Goal: Feedback & Contribution: Leave review/rating

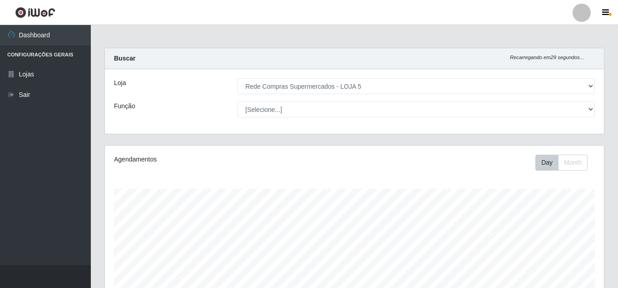
select select "397"
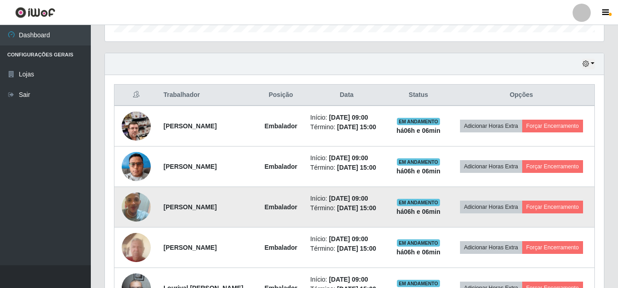
scroll to position [308, 0]
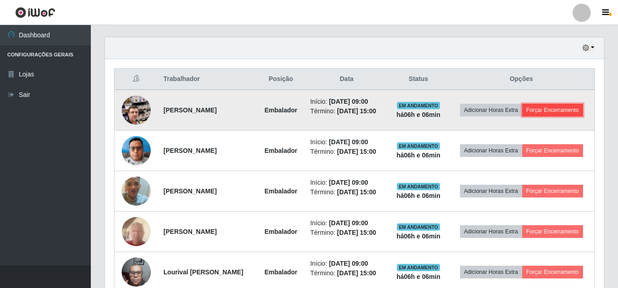
click at [532, 116] on button "Forçar Encerramento" at bounding box center [552, 110] width 61 height 13
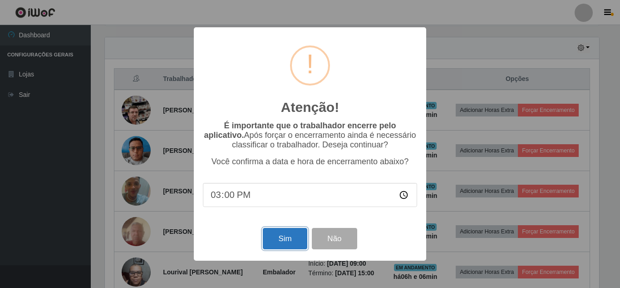
click at [296, 236] on button "Sim" at bounding box center [285, 238] width 44 height 21
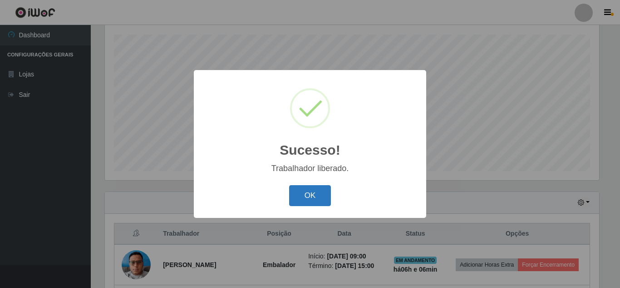
click at [314, 193] on button "OK" at bounding box center [310, 195] width 42 height 21
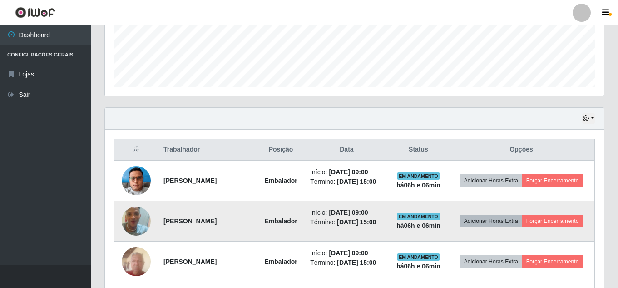
scroll to position [245, 0]
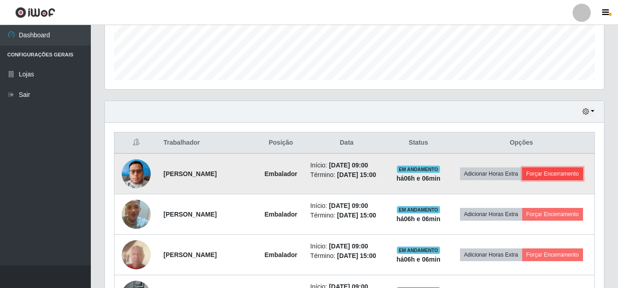
click at [534, 180] on button "Forçar Encerramento" at bounding box center [552, 173] width 61 height 13
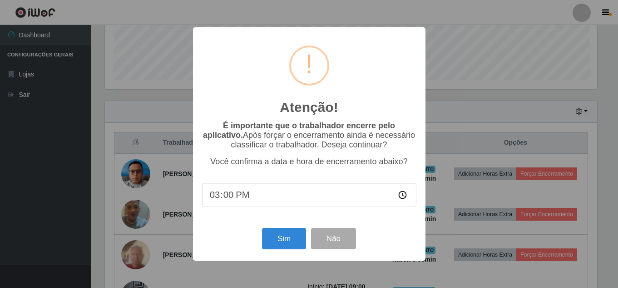
scroll to position [188, 495]
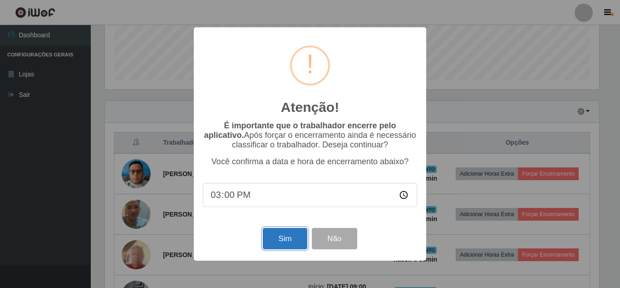
click at [295, 240] on button "Sim" at bounding box center [285, 238] width 44 height 21
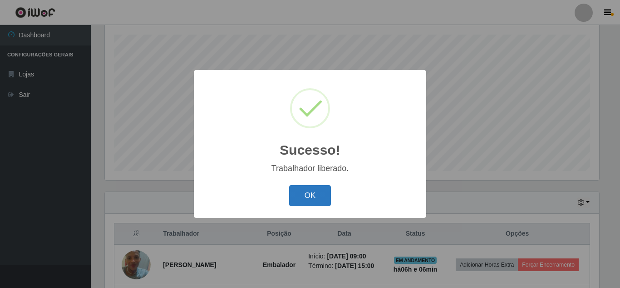
click at [311, 188] on button "OK" at bounding box center [310, 195] width 42 height 21
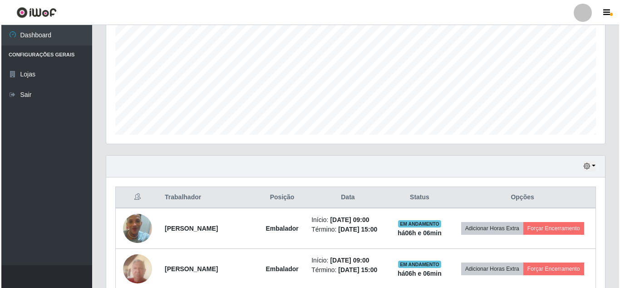
scroll to position [245, 0]
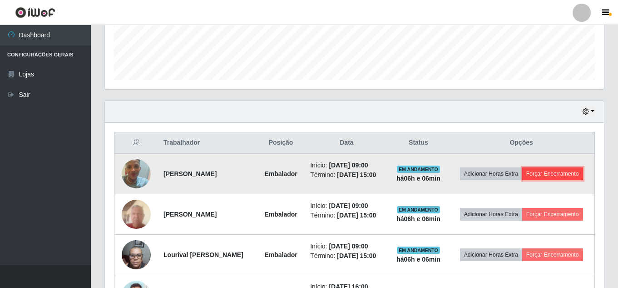
click at [537, 180] on button "Forçar Encerramento" at bounding box center [552, 173] width 61 height 13
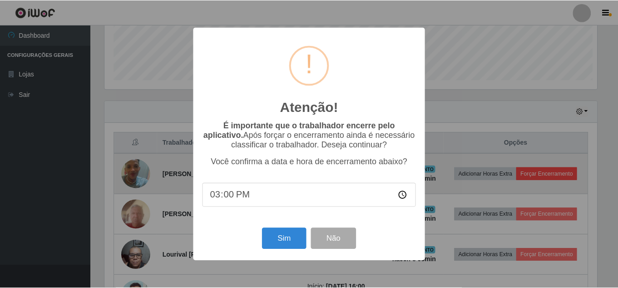
scroll to position [188, 495]
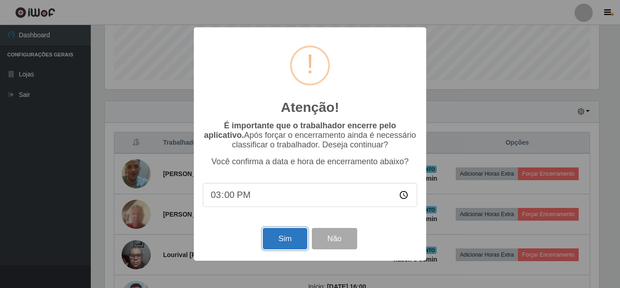
click at [276, 238] on button "Sim" at bounding box center [285, 238] width 44 height 21
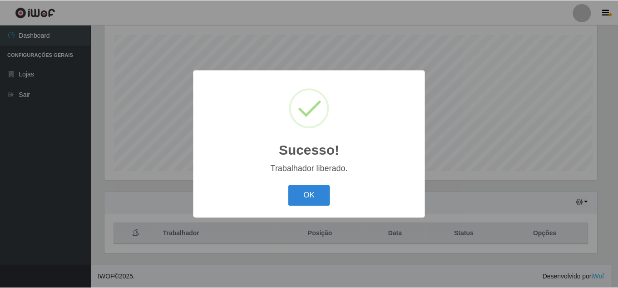
scroll to position [0, 0]
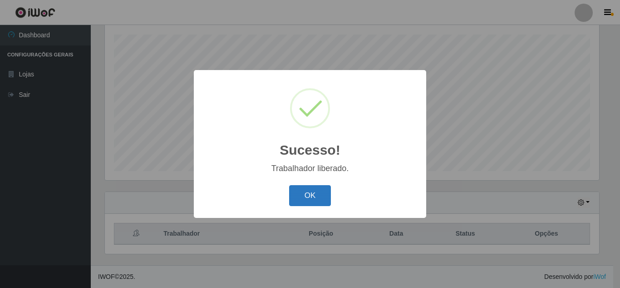
click at [307, 190] on button "OK" at bounding box center [310, 195] width 42 height 21
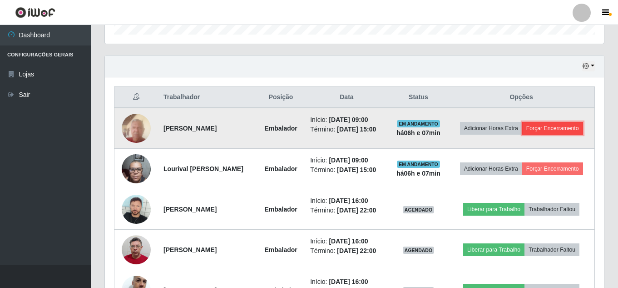
click at [526, 134] on button "Forçar Encerramento" at bounding box center [552, 128] width 61 height 13
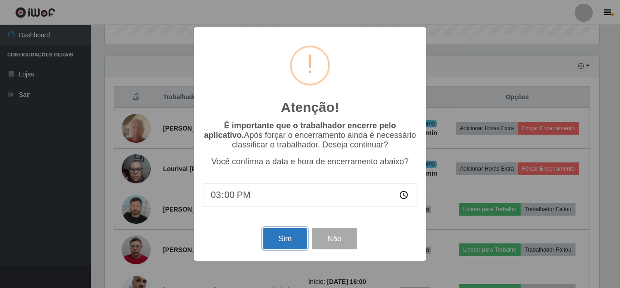
click at [279, 239] on button "Sim" at bounding box center [285, 238] width 44 height 21
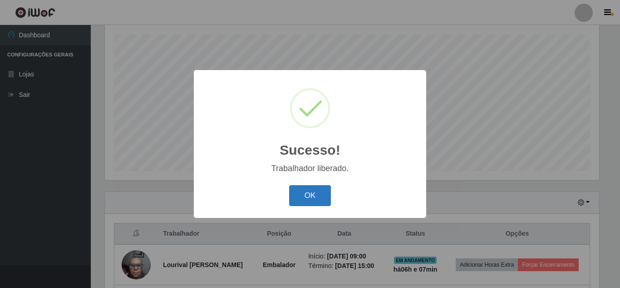
click at [323, 198] on button "OK" at bounding box center [310, 195] width 42 height 21
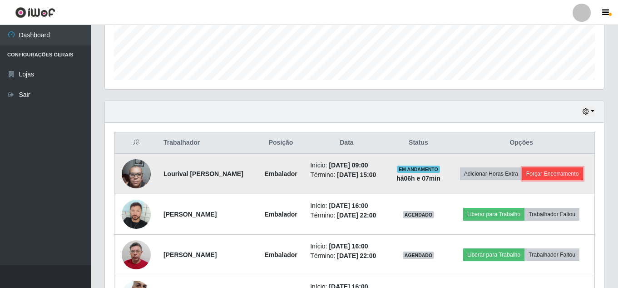
click at [526, 180] on button "Forçar Encerramento" at bounding box center [552, 173] width 61 height 13
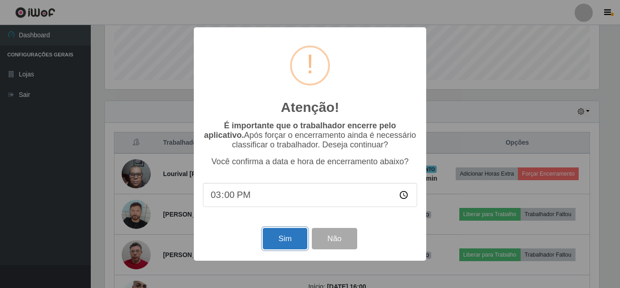
click at [269, 236] on button "Sim" at bounding box center [285, 238] width 44 height 21
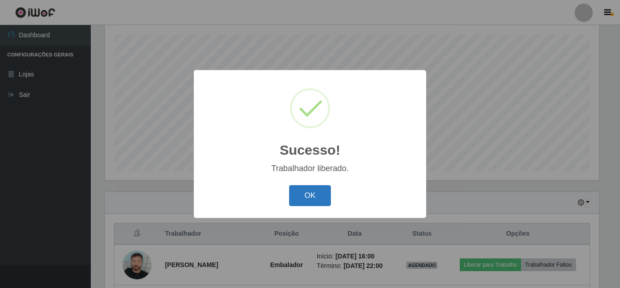
click at [306, 188] on button "OK" at bounding box center [310, 195] width 42 height 21
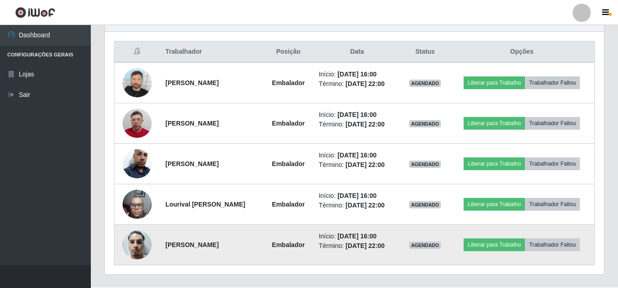
click at [131, 247] on img at bounding box center [137, 244] width 29 height 39
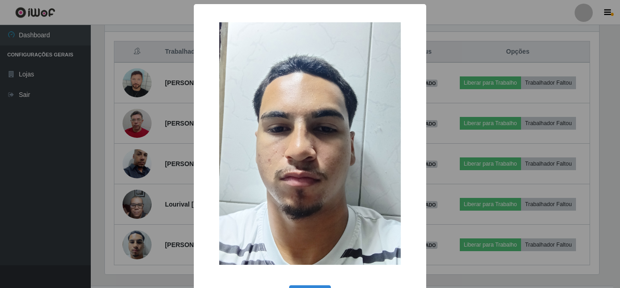
click at [95, 208] on div "× OK Cancel" at bounding box center [310, 144] width 620 height 288
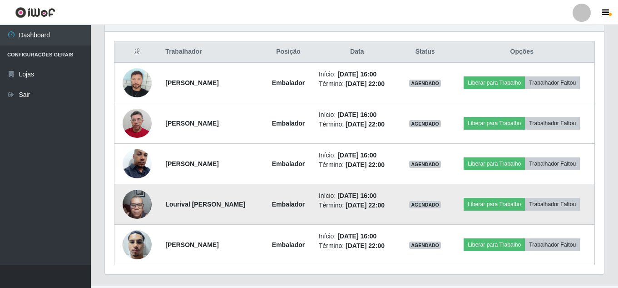
click at [143, 194] on img at bounding box center [137, 203] width 29 height 39
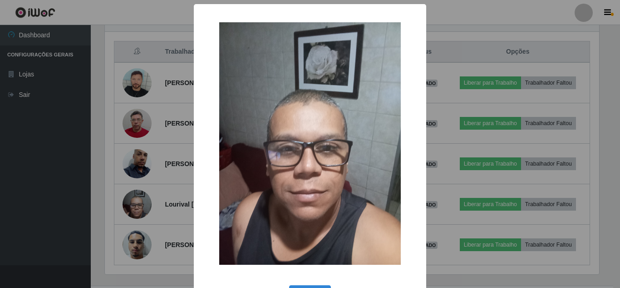
click at [88, 199] on div "× OK Cancel" at bounding box center [310, 144] width 620 height 288
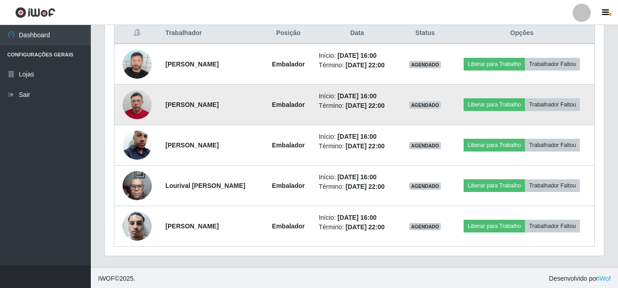
scroll to position [356, 0]
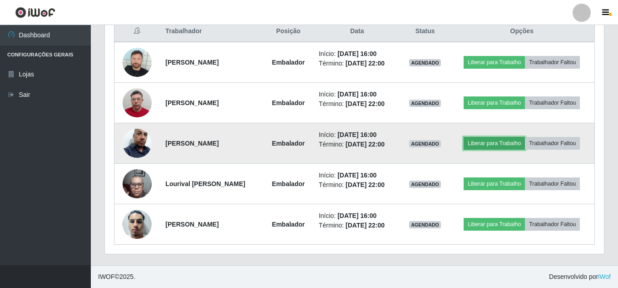
click at [491, 144] on button "Liberar para Trabalho" at bounding box center [494, 143] width 61 height 13
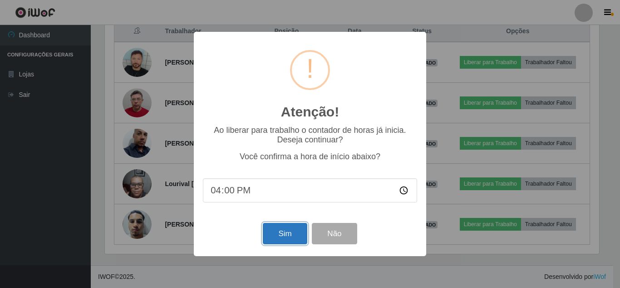
drag, startPoint x: 280, startPoint y: 233, endPoint x: 288, endPoint y: 236, distance: 8.0
click at [282, 234] on button "Sim" at bounding box center [285, 233] width 44 height 21
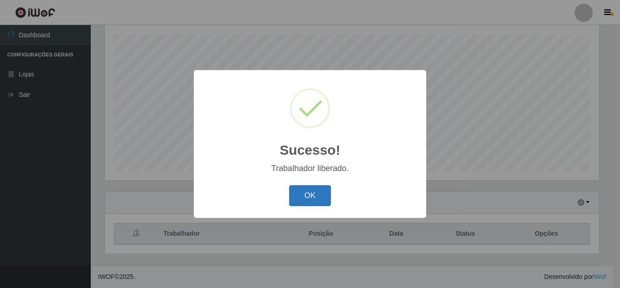
drag, startPoint x: 320, startPoint y: 193, endPoint x: 325, endPoint y: 195, distance: 5.5
click at [319, 193] on button "OK" at bounding box center [310, 195] width 42 height 21
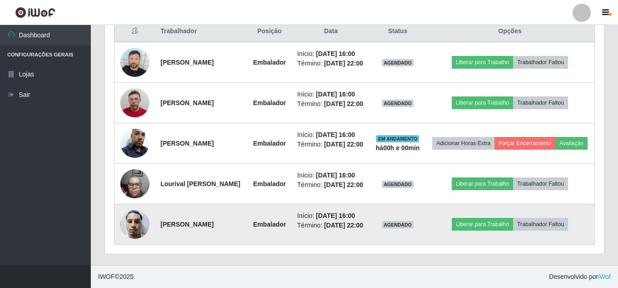
scroll to position [438, 0]
click at [498, 218] on button "Liberar para Trabalho" at bounding box center [482, 224] width 61 height 13
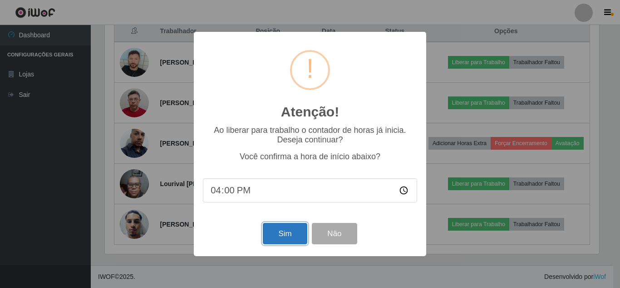
click at [290, 233] on button "Sim" at bounding box center [285, 233] width 44 height 21
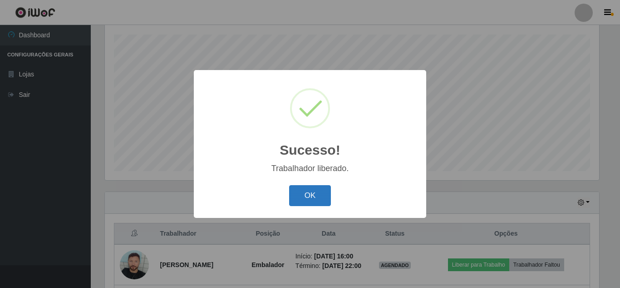
click at [312, 201] on button "OK" at bounding box center [310, 195] width 42 height 21
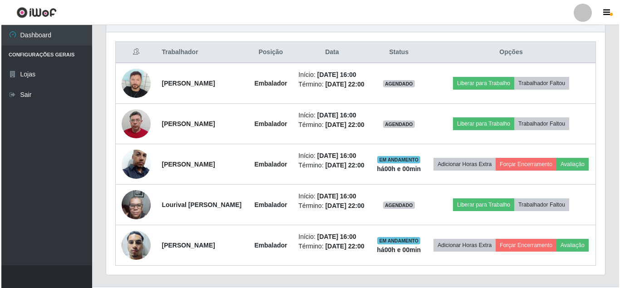
scroll to position [336, 0]
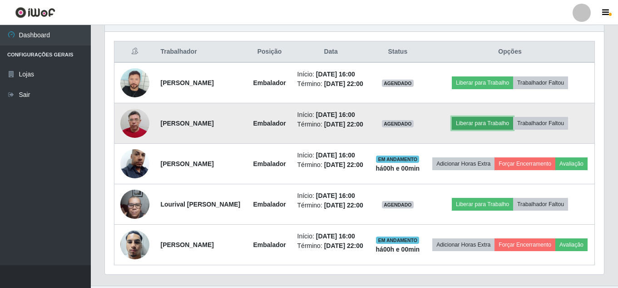
click at [477, 129] on button "Liberar para Trabalho" at bounding box center [482, 123] width 61 height 13
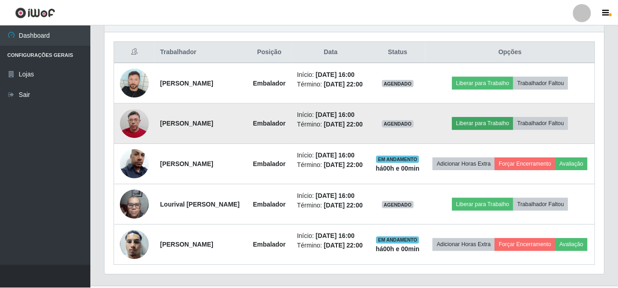
scroll to position [188, 495]
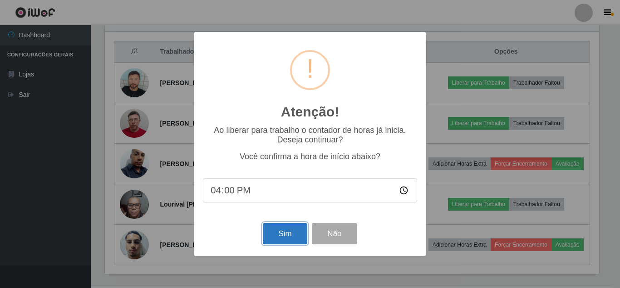
click at [283, 237] on button "Sim" at bounding box center [285, 233] width 44 height 21
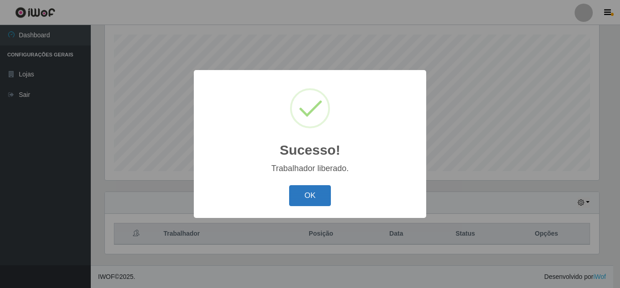
click at [289, 198] on button "OK" at bounding box center [310, 195] width 42 height 21
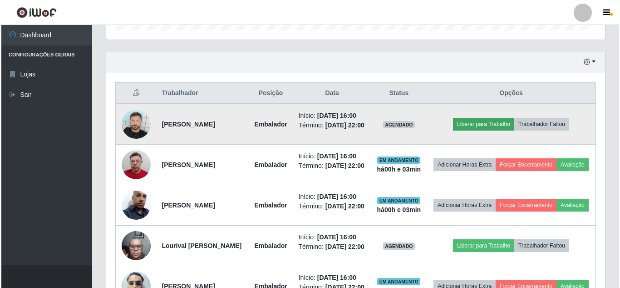
scroll to position [302, 0]
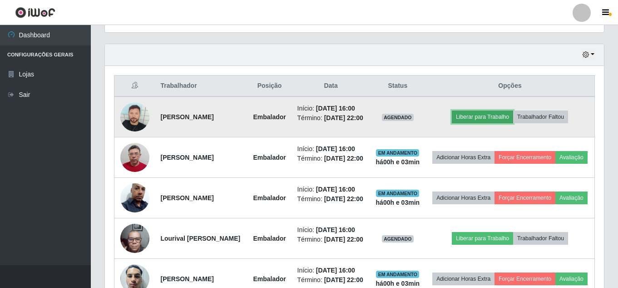
click at [513, 123] on button "Liberar para Trabalho" at bounding box center [482, 116] width 61 height 13
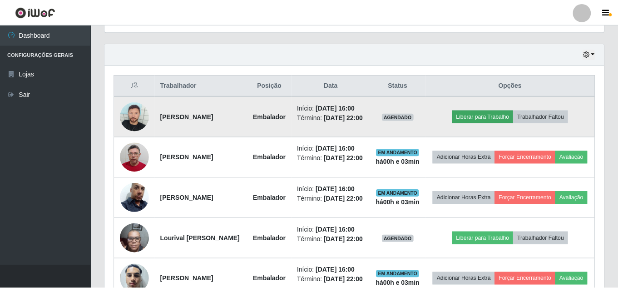
scroll to position [188, 495]
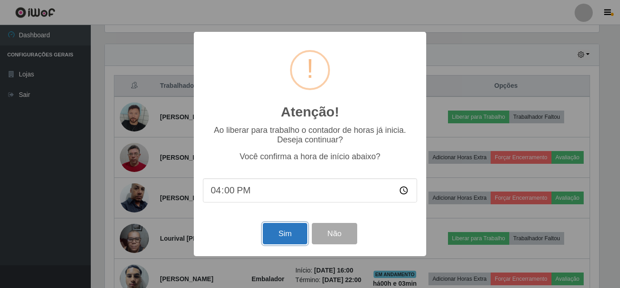
click at [297, 228] on button "Sim" at bounding box center [285, 233] width 44 height 21
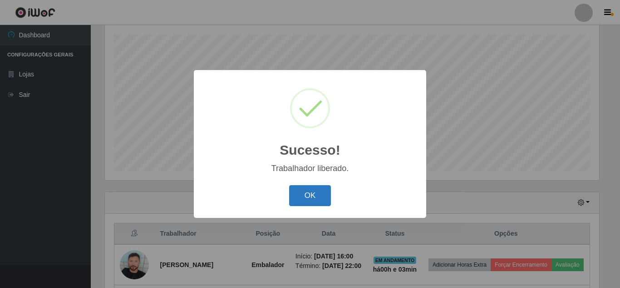
click at [313, 194] on button "OK" at bounding box center [310, 195] width 42 height 21
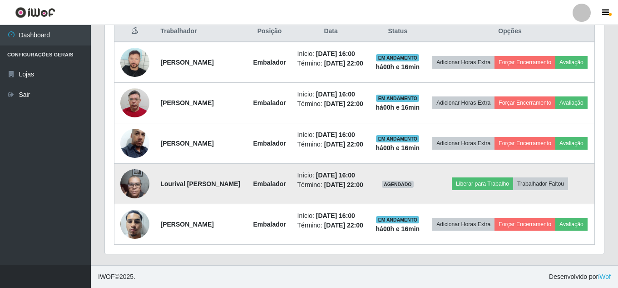
scroll to position [426, 0]
click at [502, 177] on button "Liberar para Trabalho" at bounding box center [482, 183] width 61 height 13
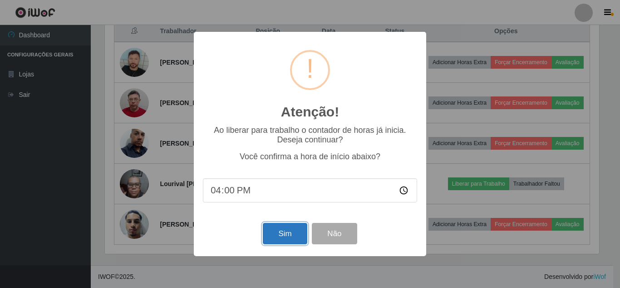
click at [275, 237] on button "Sim" at bounding box center [285, 233] width 44 height 21
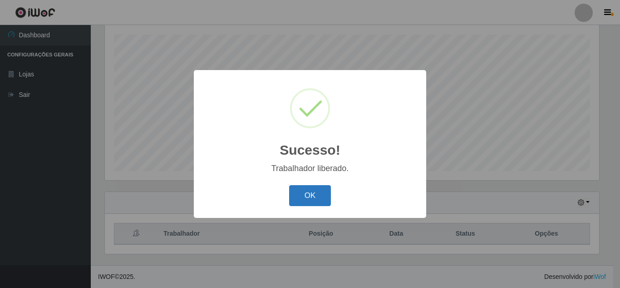
click at [306, 195] on button "OK" at bounding box center [310, 195] width 42 height 21
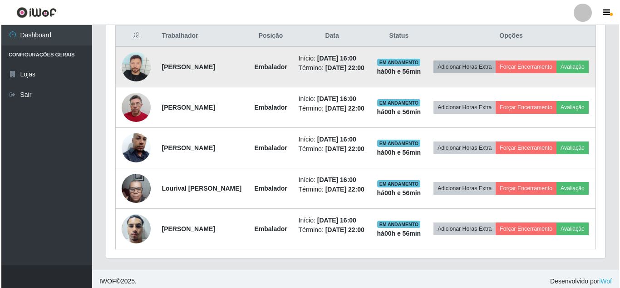
scroll to position [336, 0]
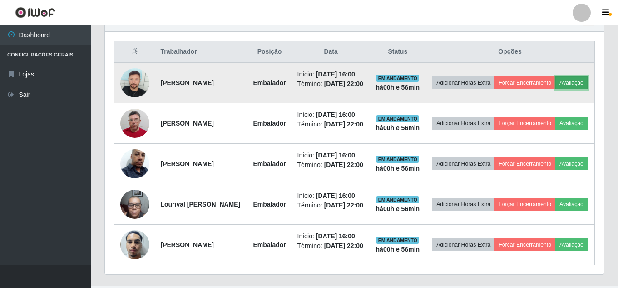
click at [555, 89] on button "Avaliação" at bounding box center [571, 82] width 32 height 13
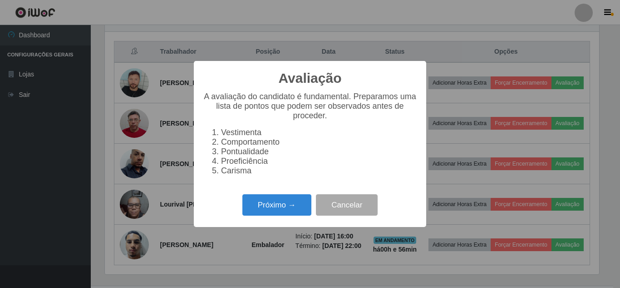
scroll to position [188, 495]
click at [280, 205] on button "Próximo →" at bounding box center [277, 204] width 69 height 21
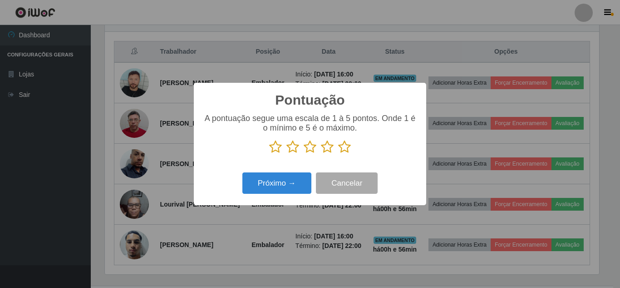
click at [345, 149] on icon at bounding box center [344, 147] width 13 height 14
click at [338, 154] on input "radio" at bounding box center [338, 154] width 0 height 0
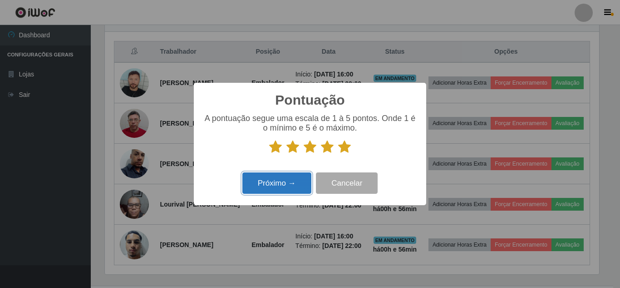
click at [302, 176] on button "Próximo →" at bounding box center [277, 182] width 69 height 21
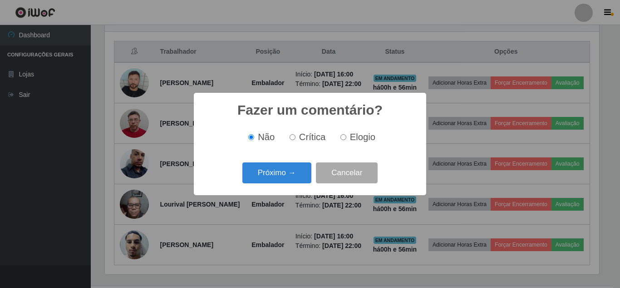
click at [293, 178] on button "Próximo →" at bounding box center [277, 172] width 69 height 21
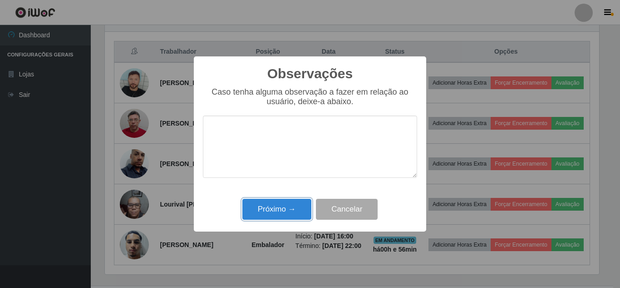
drag, startPoint x: 283, startPoint y: 210, endPoint x: 296, endPoint y: 215, distance: 13.5
click at [283, 214] on button "Próximo →" at bounding box center [277, 208] width 69 height 21
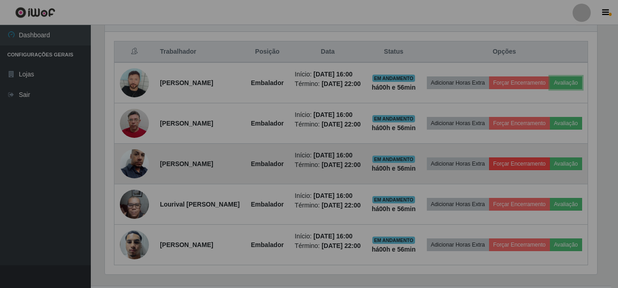
scroll to position [188, 499]
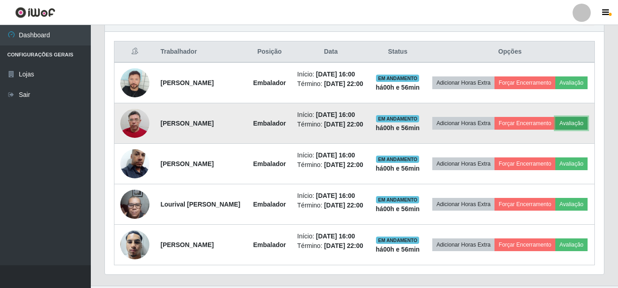
click at [555, 129] on button "Avaliação" at bounding box center [571, 123] width 32 height 13
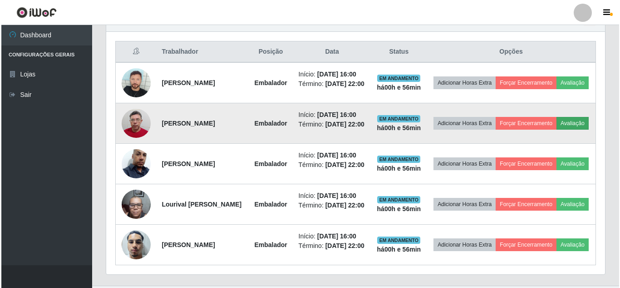
scroll to position [188, 495]
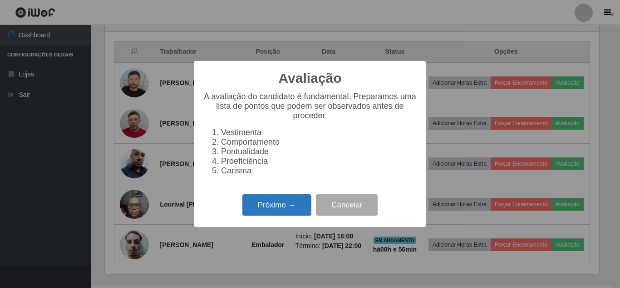
drag, startPoint x: 295, startPoint y: 213, endPoint x: 304, endPoint y: 208, distance: 10.4
click at [304, 208] on button "Próximo →" at bounding box center [277, 204] width 69 height 21
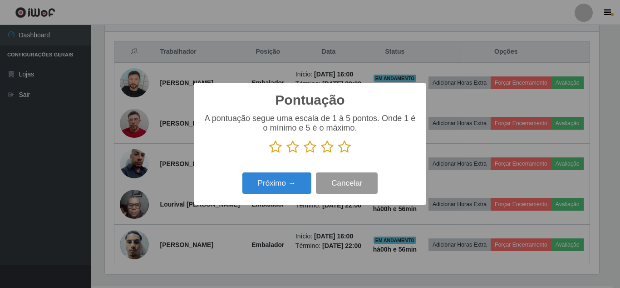
scroll to position [454002, 453695]
drag, startPoint x: 344, startPoint y: 147, endPoint x: 317, endPoint y: 166, distance: 33.2
click at [343, 147] on icon at bounding box center [344, 147] width 13 height 14
click at [338, 154] on input "radio" at bounding box center [338, 154] width 0 height 0
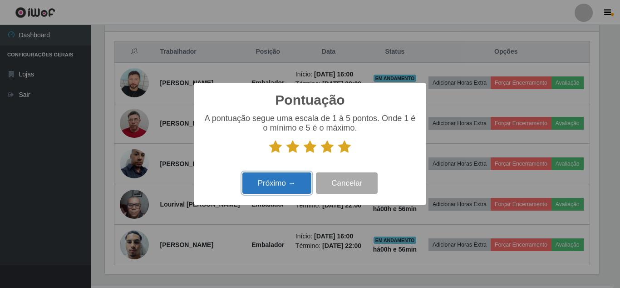
click at [300, 180] on button "Próximo →" at bounding box center [277, 182] width 69 height 21
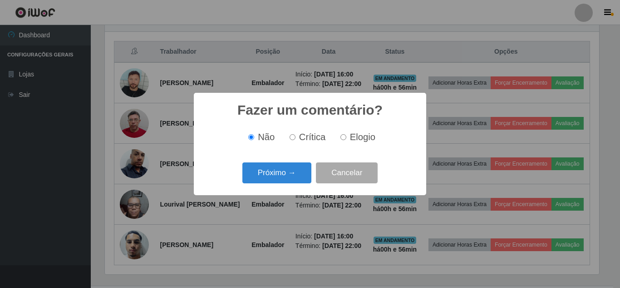
click at [300, 180] on button "Próximo →" at bounding box center [277, 172] width 69 height 21
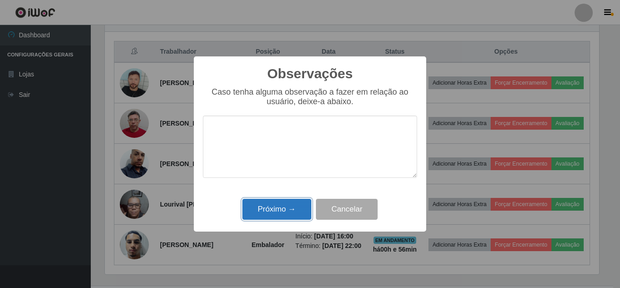
click at [297, 210] on button "Próximo →" at bounding box center [277, 208] width 69 height 21
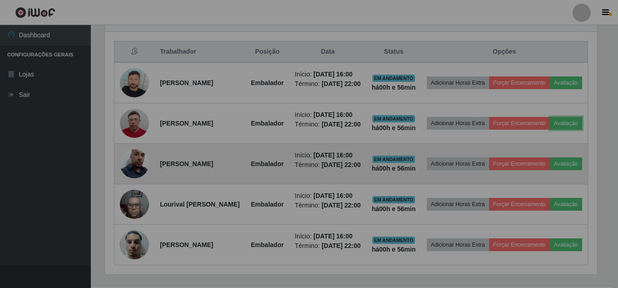
scroll to position [188, 499]
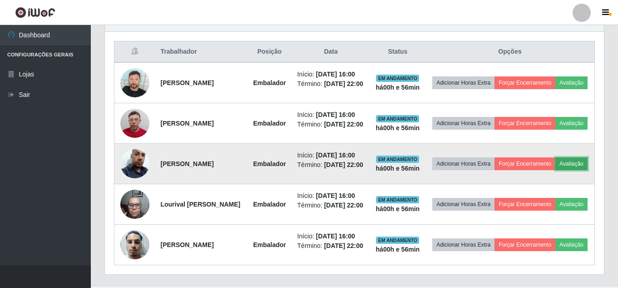
click at [555, 170] on button "Avaliação" at bounding box center [571, 163] width 32 height 13
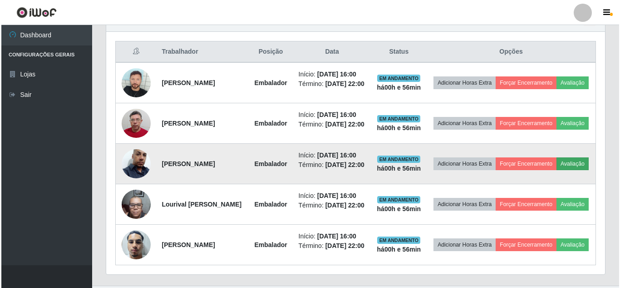
scroll to position [188, 495]
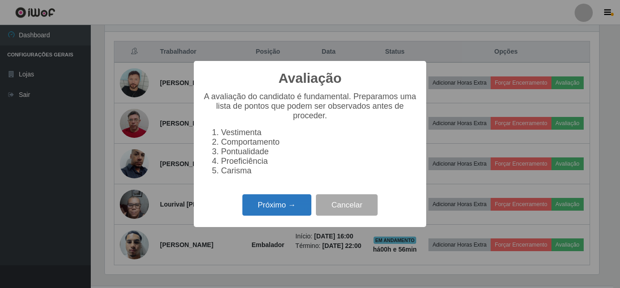
drag, startPoint x: 293, startPoint y: 214, endPoint x: 301, endPoint y: 210, distance: 8.1
click at [301, 210] on button "Próximo →" at bounding box center [277, 204] width 69 height 21
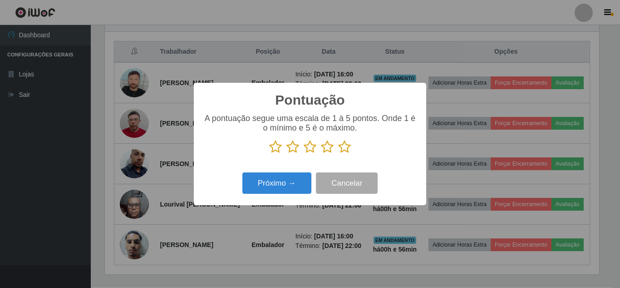
drag, startPoint x: 347, startPoint y: 148, endPoint x: 297, endPoint y: 185, distance: 62.2
click at [344, 148] on icon at bounding box center [344, 147] width 13 height 14
click at [338, 154] on input "radio" at bounding box center [338, 154] width 0 height 0
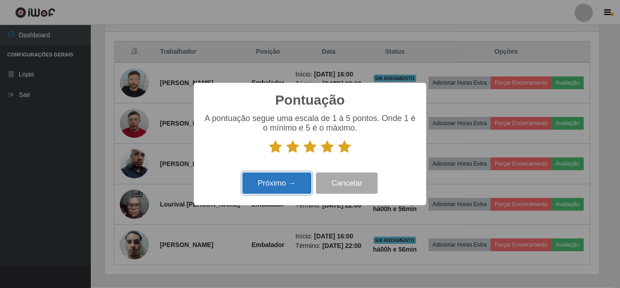
click at [295, 186] on button "Próximo →" at bounding box center [277, 182] width 69 height 21
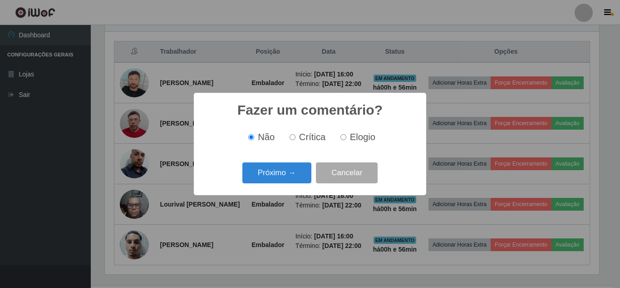
click at [296, 183] on div "Próximo → Cancelar" at bounding box center [310, 172] width 214 height 26
click at [294, 181] on button "Próximo →" at bounding box center [277, 172] width 69 height 21
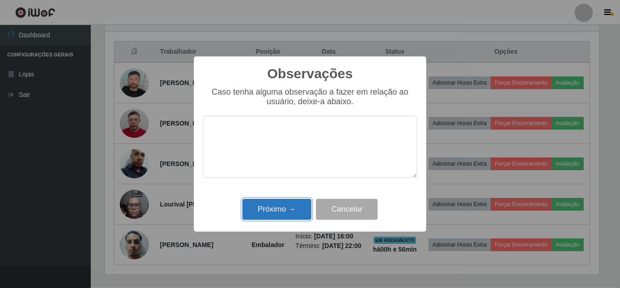
click at [297, 208] on button "Próximo →" at bounding box center [277, 208] width 69 height 21
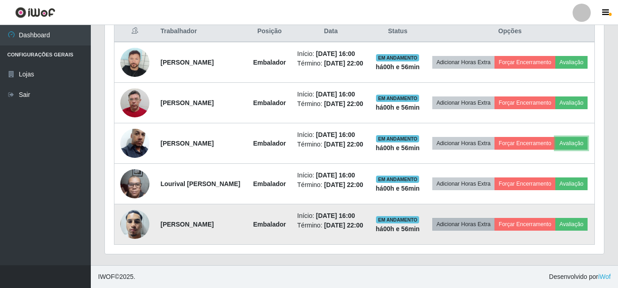
scroll to position [438, 0]
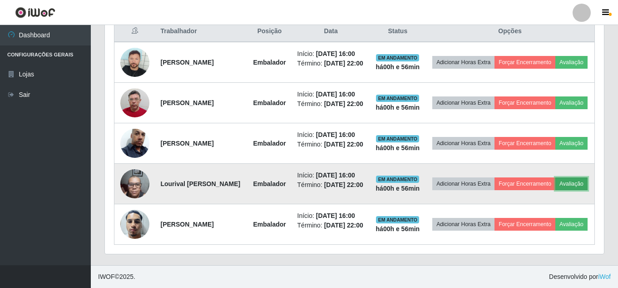
click at [555, 177] on button "Avaliação" at bounding box center [571, 183] width 32 height 13
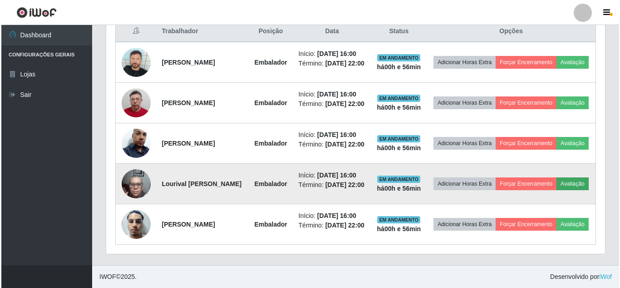
scroll to position [188, 495]
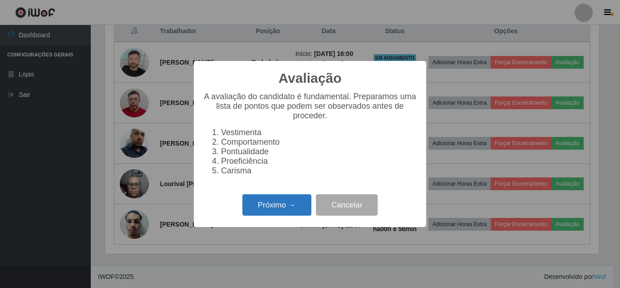
click at [268, 204] on button "Próximo →" at bounding box center [277, 204] width 69 height 21
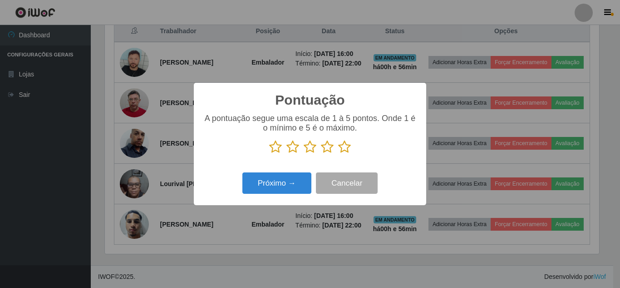
click at [341, 149] on icon at bounding box center [344, 147] width 13 height 14
click at [338, 154] on input "radio" at bounding box center [338, 154] width 0 height 0
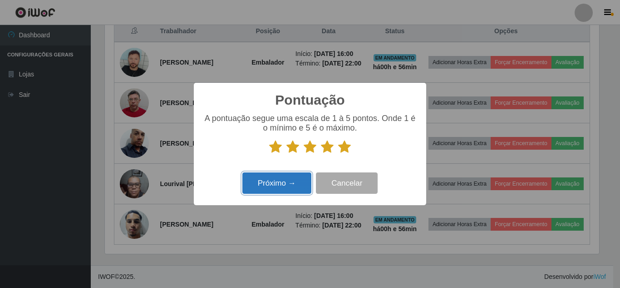
click at [295, 175] on button "Próximo →" at bounding box center [277, 182] width 69 height 21
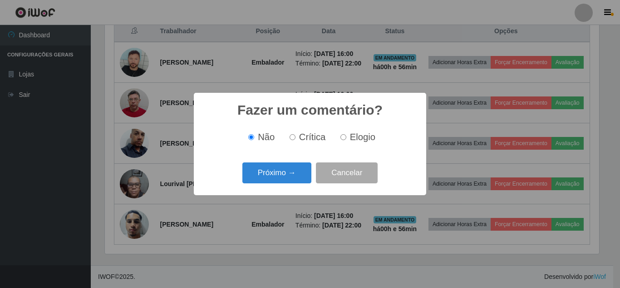
click at [295, 175] on button "Próximo →" at bounding box center [277, 172] width 69 height 21
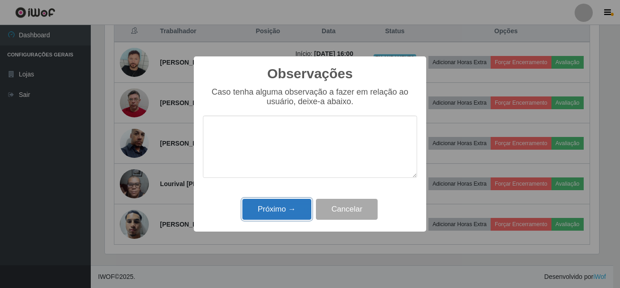
click at [290, 208] on button "Próximo →" at bounding box center [277, 208] width 69 height 21
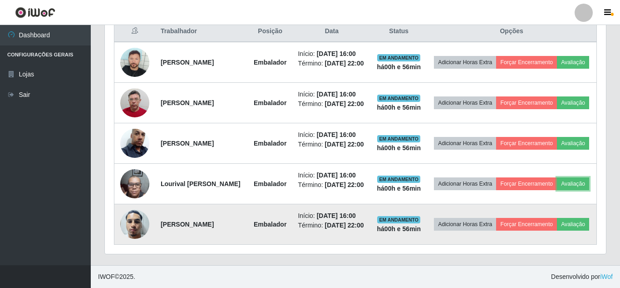
scroll to position [188, 499]
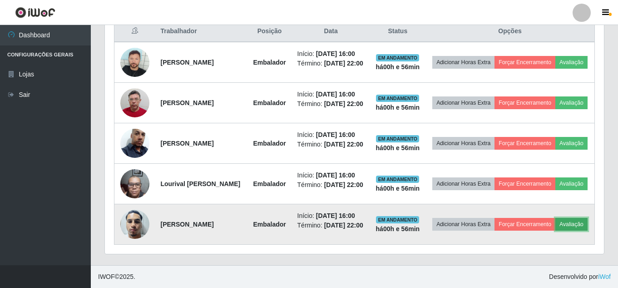
click at [555, 224] on button "Avaliação" at bounding box center [571, 224] width 32 height 13
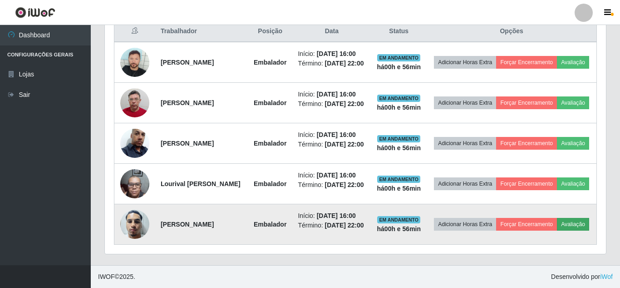
scroll to position [188, 495]
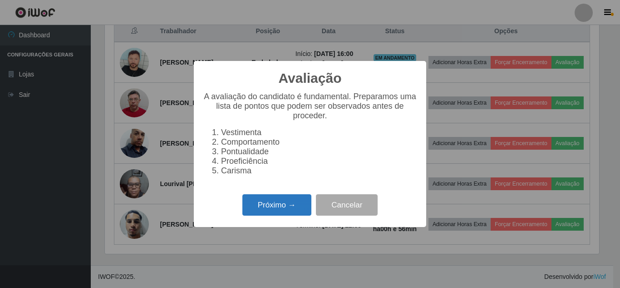
click at [292, 208] on button "Próximo →" at bounding box center [277, 204] width 69 height 21
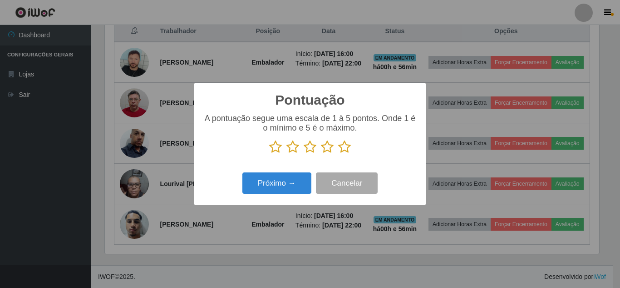
click at [342, 147] on icon at bounding box center [344, 147] width 13 height 14
click at [338, 154] on input "radio" at bounding box center [338, 154] width 0 height 0
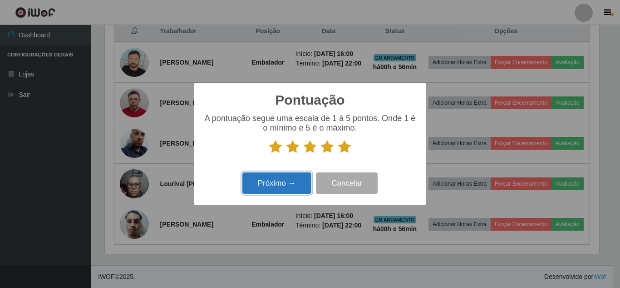
click at [297, 175] on button "Próximo →" at bounding box center [277, 182] width 69 height 21
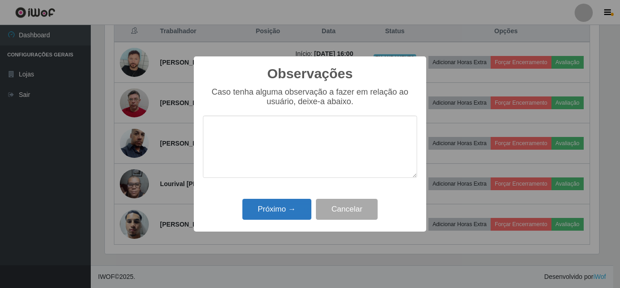
drag, startPoint x: 297, startPoint y: 175, endPoint x: 286, endPoint y: 207, distance: 33.8
click at [291, 197] on div "Observações × Caso tenha alguma observação a fazer em relação ao usuário, deixe…" at bounding box center [310, 143] width 233 height 175
click at [284, 214] on button "Próximo →" at bounding box center [277, 208] width 69 height 21
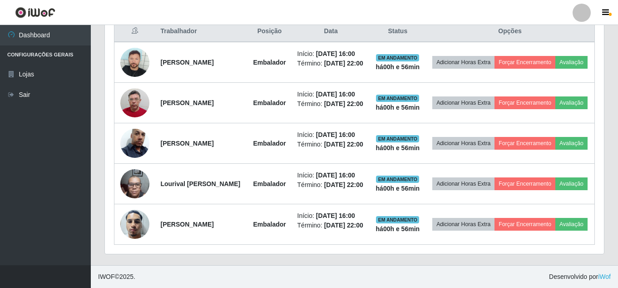
scroll to position [390, 0]
